Goal: Task Accomplishment & Management: Complete application form

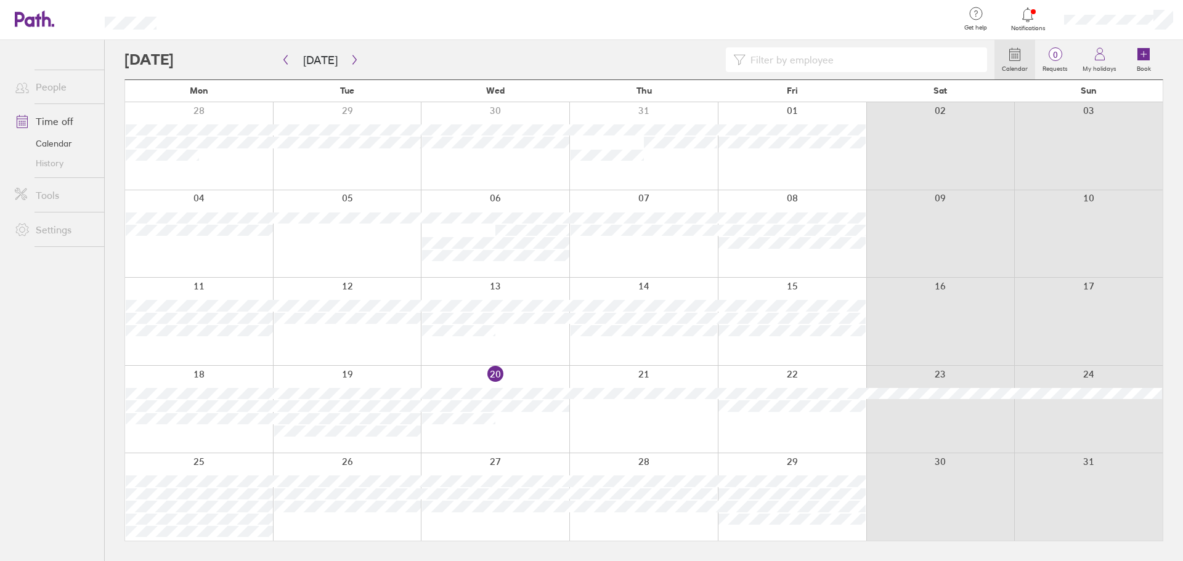
click at [197, 285] on div at bounding box center [199, 321] width 148 height 87
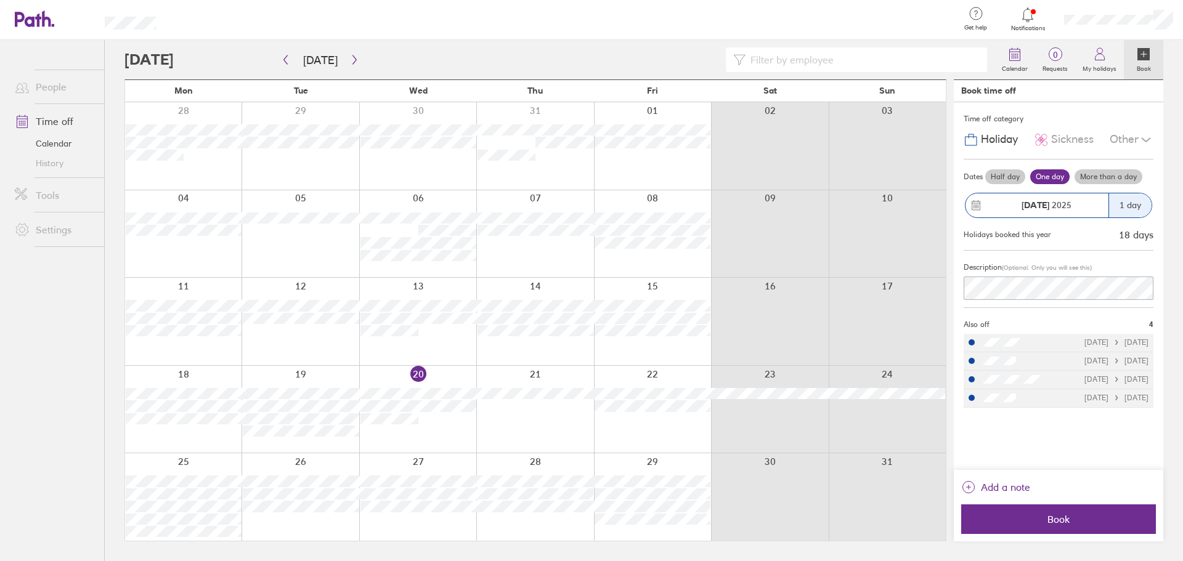
click at [1061, 138] on span "Sickness" at bounding box center [1072, 139] width 43 height 13
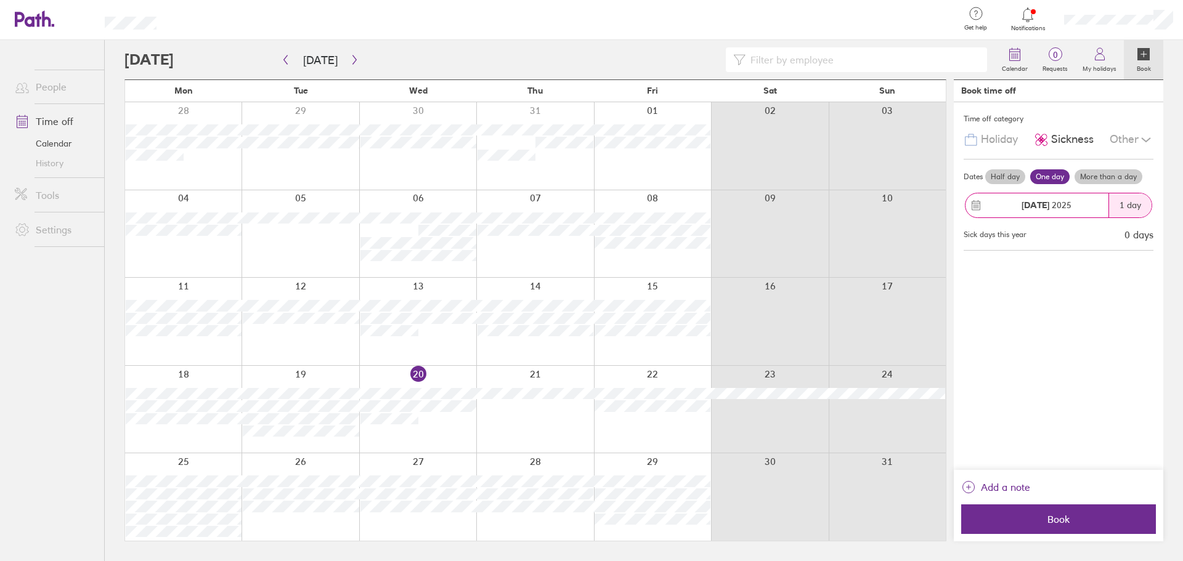
click at [1055, 89] on div "Book time off" at bounding box center [1057, 91] width 209 height 22
click at [1148, 140] on icon at bounding box center [1145, 140] width 9 height 4
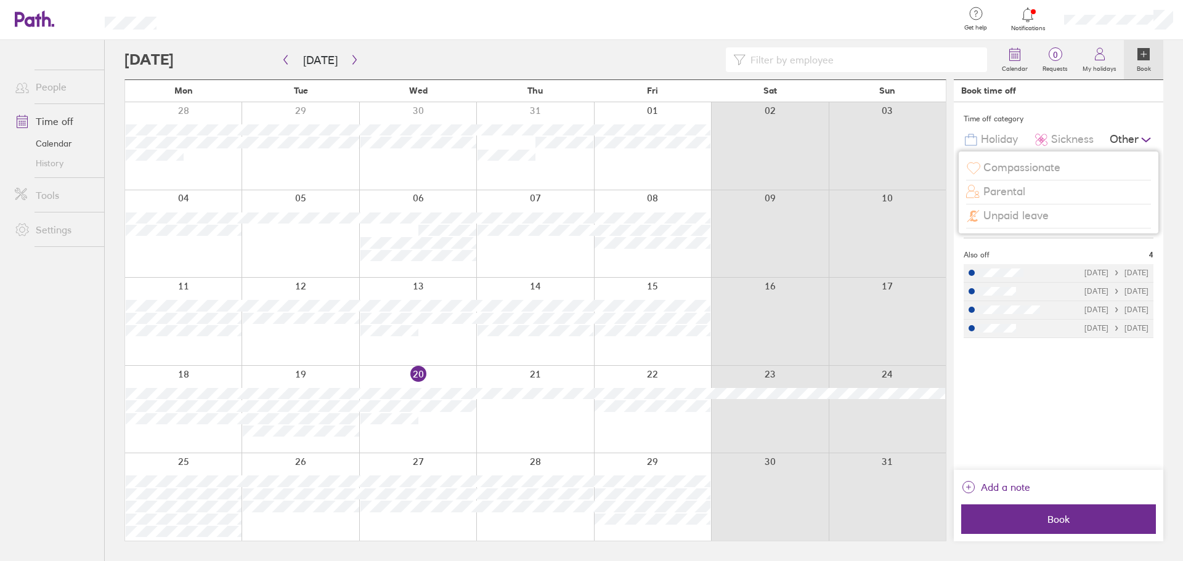
click at [1148, 140] on icon at bounding box center [1145, 140] width 9 height 4
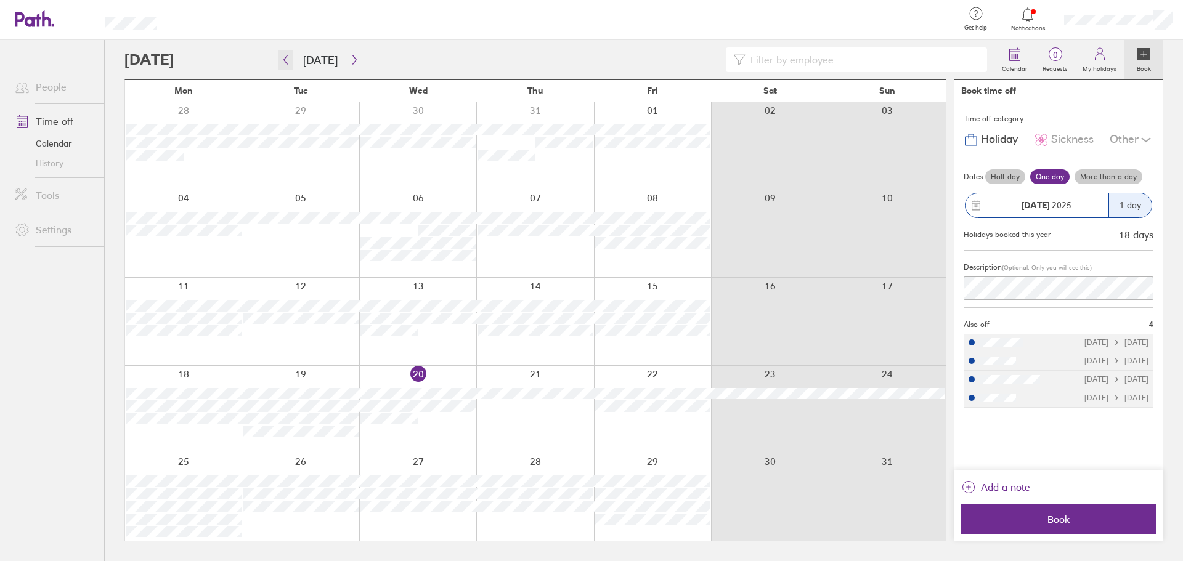
click at [283, 58] on icon "button" at bounding box center [285, 60] width 9 height 10
click at [352, 54] on button "button" at bounding box center [354, 60] width 15 height 20
